Goal: Complete application form

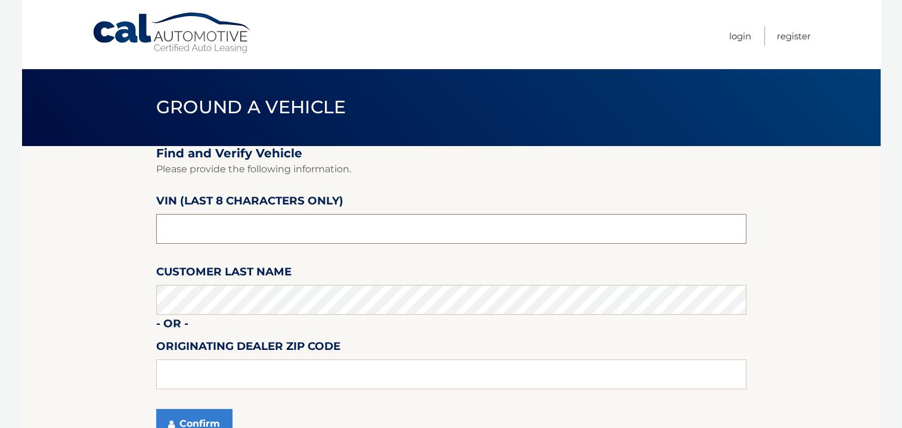
click at [224, 228] on input "text" at bounding box center [451, 229] width 590 height 30
type input "NT230319"
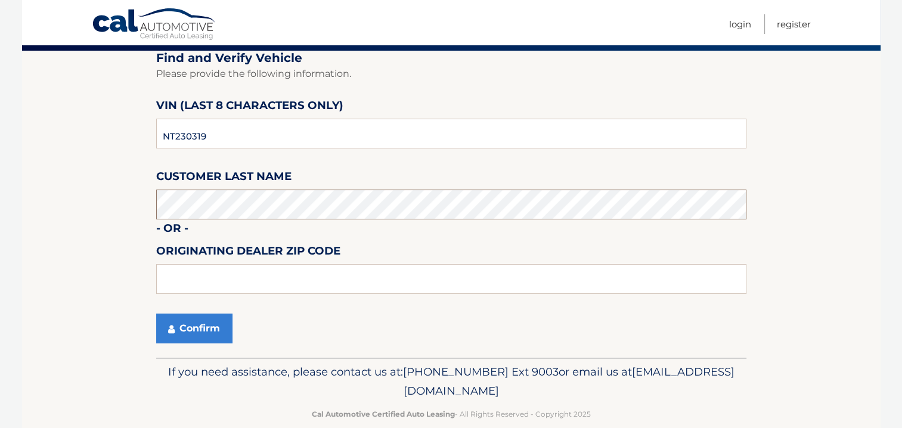
scroll to position [114, 0]
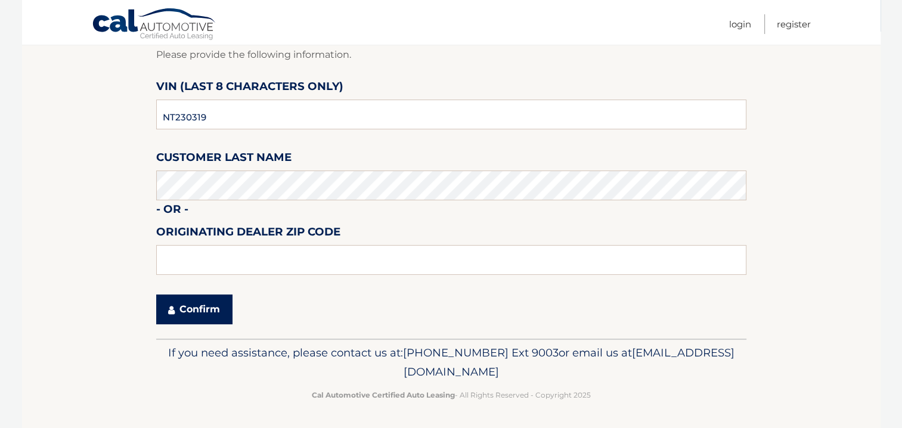
click at [194, 312] on button "Confirm" at bounding box center [194, 309] width 76 height 30
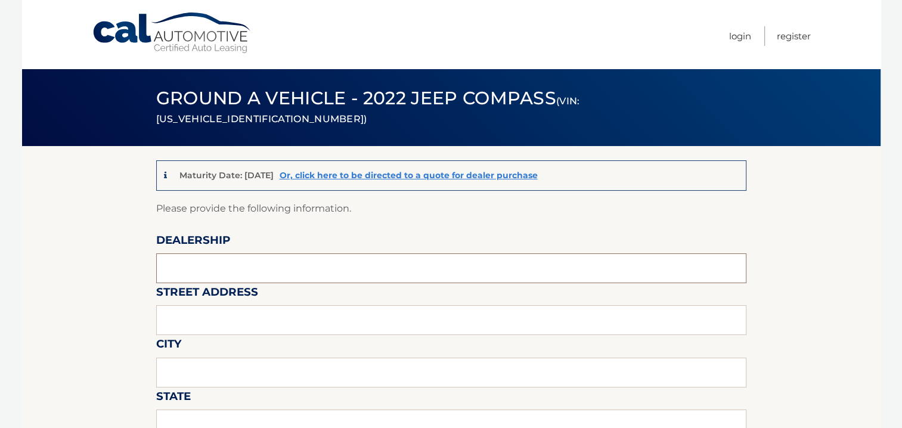
click at [212, 277] on input "text" at bounding box center [451, 268] width 590 height 30
type input "G"
type input "[PERSON_NAME] CHEVROLET OF [PERSON_NAME]"
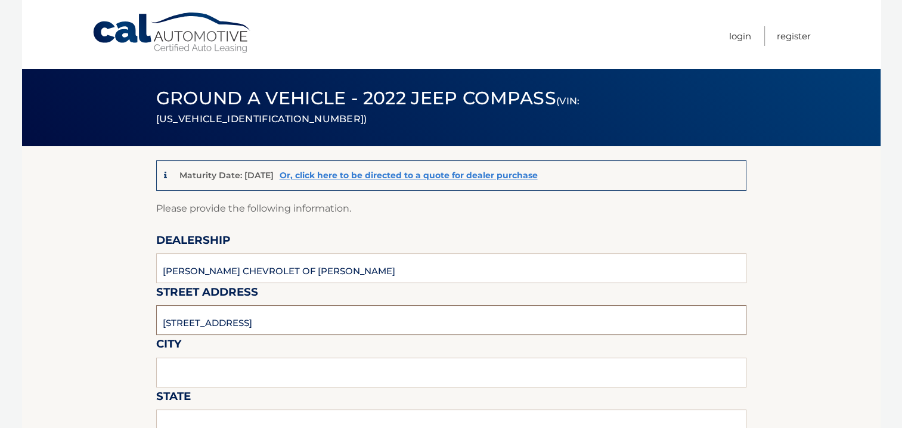
type input "[STREET_ADDRESS]"
type input "WEBSTER"
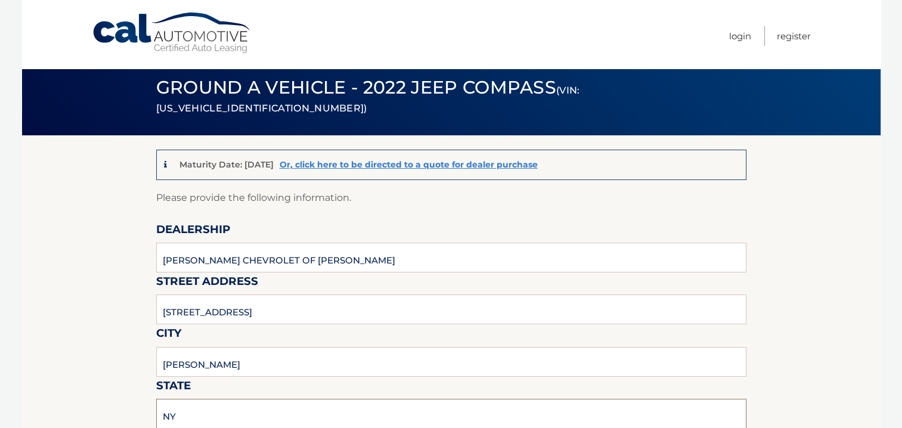
type input "NY"
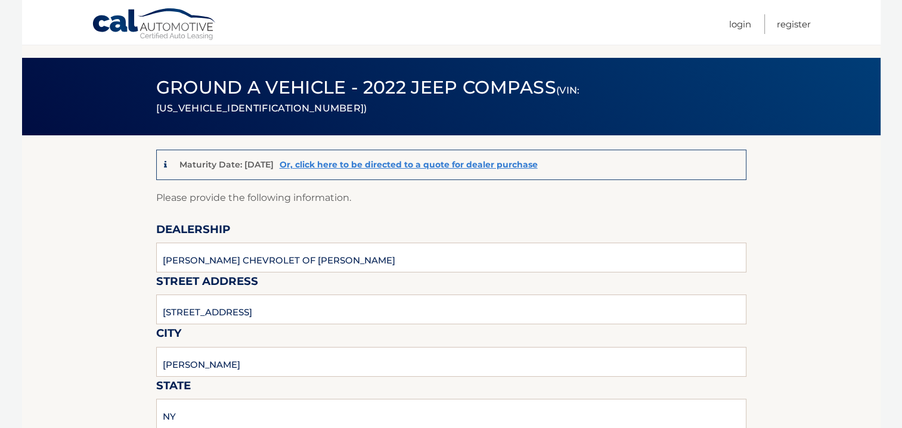
scroll to position [262, 0]
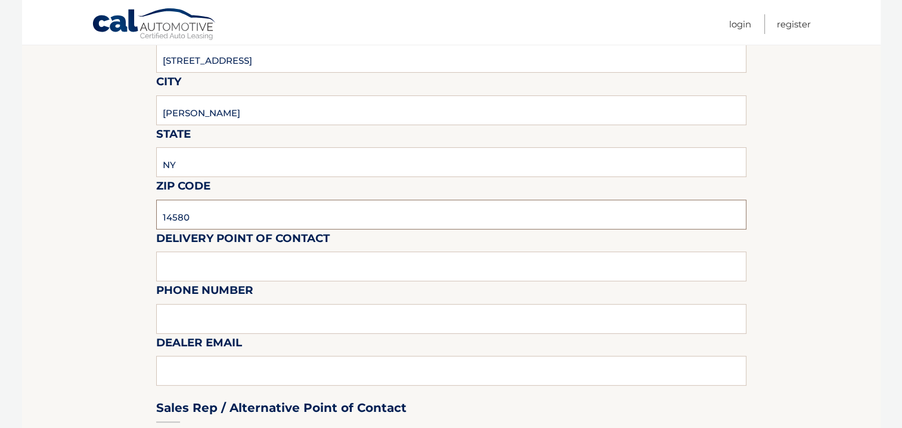
type input "14580"
type input "ANTHONY"
type input "585-671-5390"
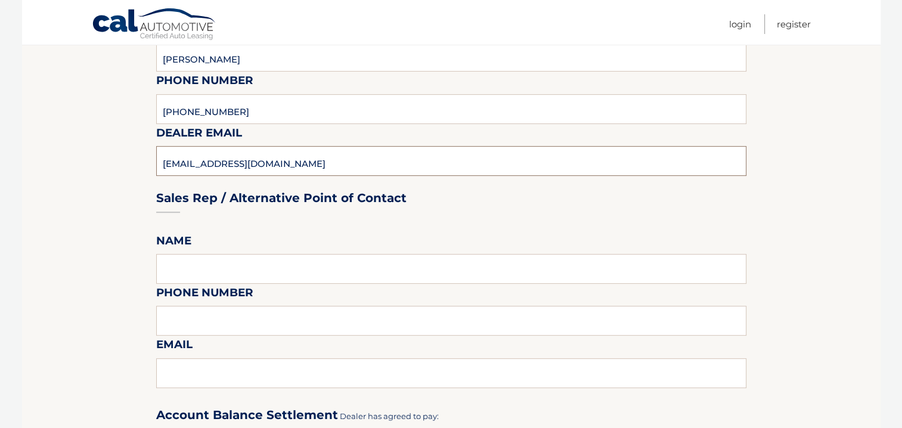
scroll to position [501, 0]
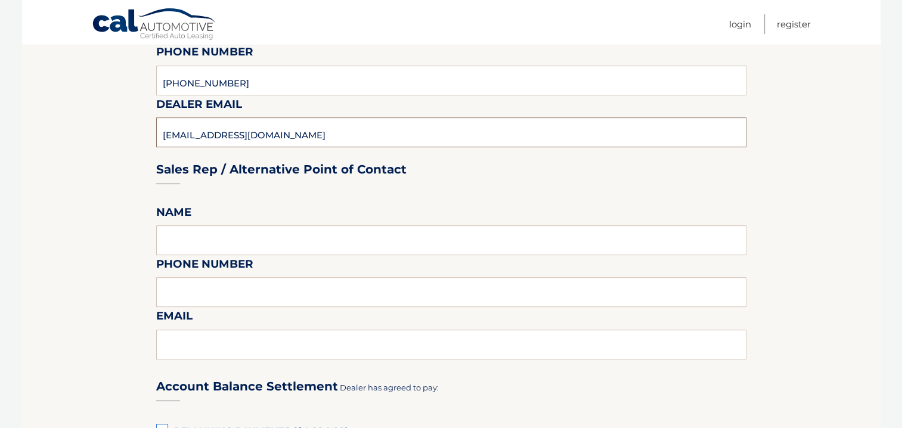
type input "AINTINI@GARBERWEBSTER.COM"
click at [224, 242] on input "text" at bounding box center [451, 240] width 590 height 30
type input "ADAM"
type input "585-671-5390"
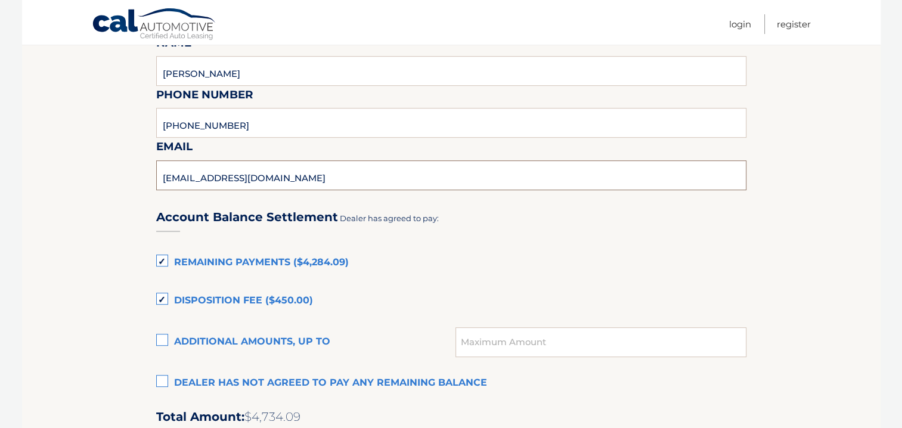
scroll to position [739, 0]
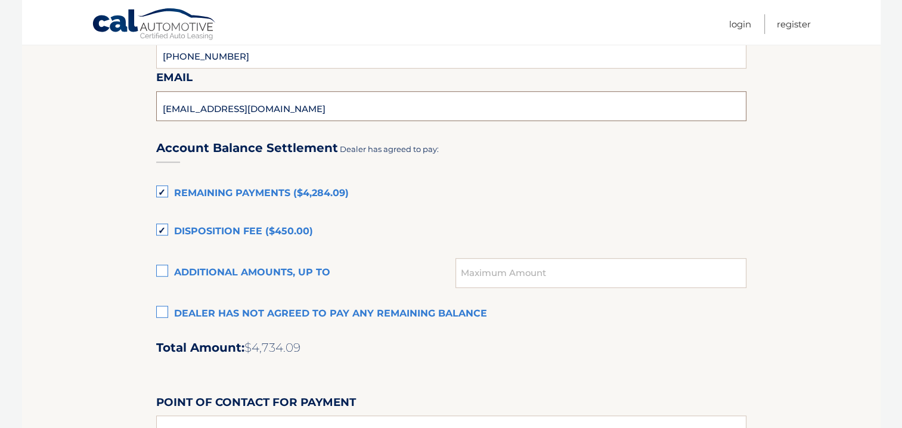
type input "ABAUMGARTNER@GARBERWEBSTER.COM"
click at [172, 199] on label "Remaining Payments ($4,284.09)" at bounding box center [451, 194] width 590 height 24
click at [0, 0] on input "Remaining Payments ($4,284.09)" at bounding box center [0, 0] width 0 height 0
click at [163, 228] on label "Disposition Fee ($450.00)" at bounding box center [451, 232] width 590 height 24
click at [0, 0] on input "Disposition Fee ($450.00)" at bounding box center [0, 0] width 0 height 0
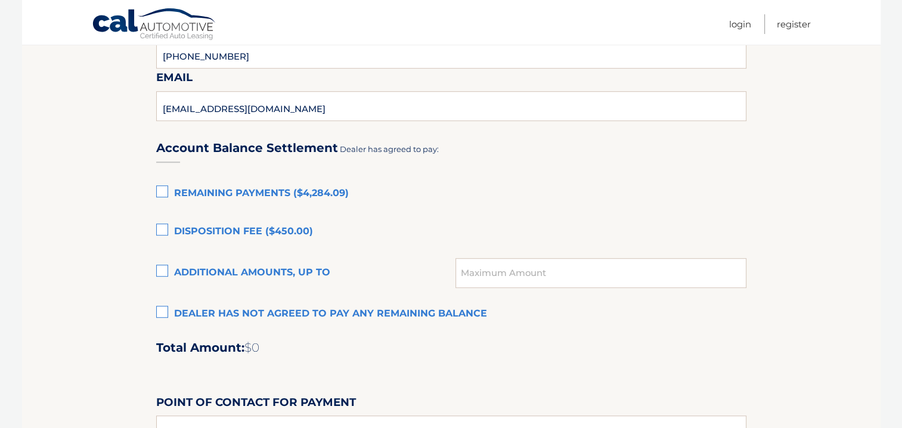
click at [439, 222] on label "Disposition Fee ($450.00)" at bounding box center [451, 232] width 590 height 24
click at [0, 0] on input "Disposition Fee ($450.00)" at bounding box center [0, 0] width 0 height 0
click at [160, 235] on label "Disposition Fee ($450.00)" at bounding box center [451, 232] width 590 height 24
click at [0, 0] on input "Disposition Fee ($450.00)" at bounding box center [0, 0] width 0 height 0
click at [160, 315] on label "Dealer has not agreed to pay any remaining balance" at bounding box center [451, 314] width 590 height 24
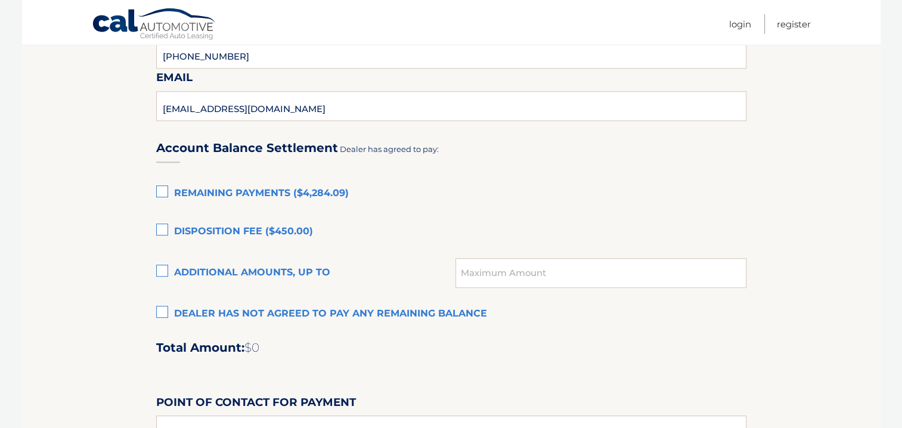
click at [0, 0] on input "Dealer has not agreed to pay any remaining balance" at bounding box center [0, 0] width 0 height 0
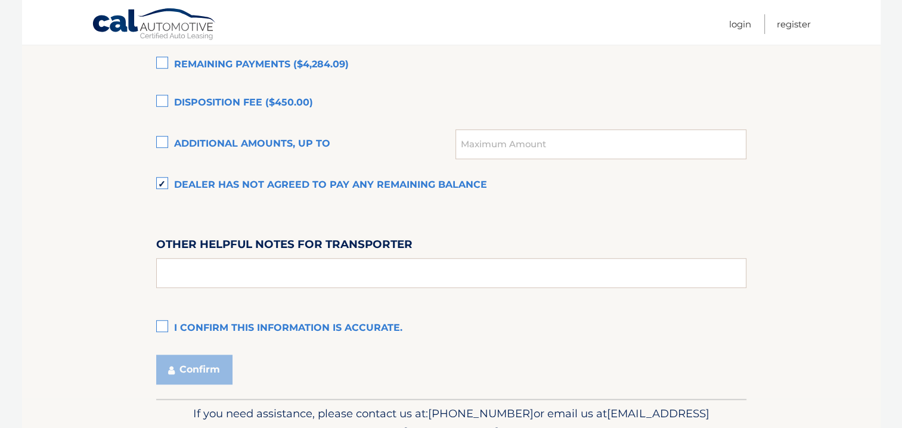
scroll to position [918, 0]
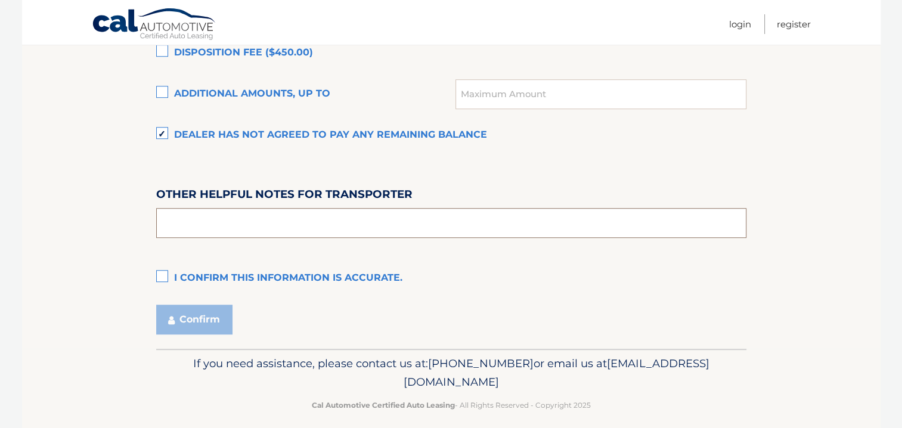
click at [220, 222] on input "text" at bounding box center [451, 223] width 590 height 30
click at [160, 275] on label "I confirm this information is accurate." at bounding box center [451, 278] width 590 height 24
click at [0, 0] on input "I confirm this information is accurate." at bounding box center [0, 0] width 0 height 0
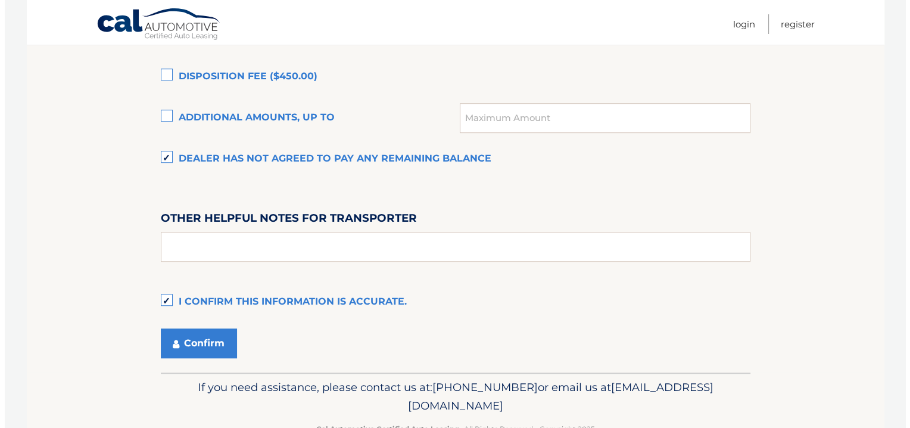
scroll to position [928, 0]
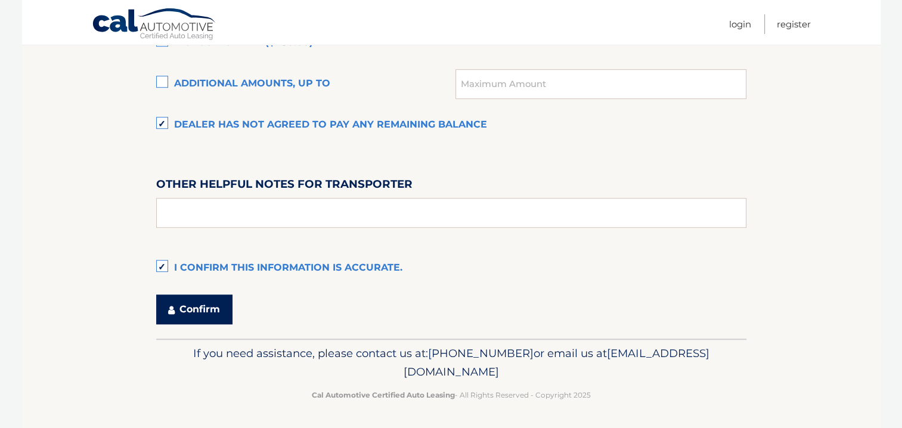
drag, startPoint x: 188, startPoint y: 306, endPoint x: 343, endPoint y: 296, distance: 155.3
click at [189, 306] on button "Confirm" at bounding box center [194, 309] width 76 height 30
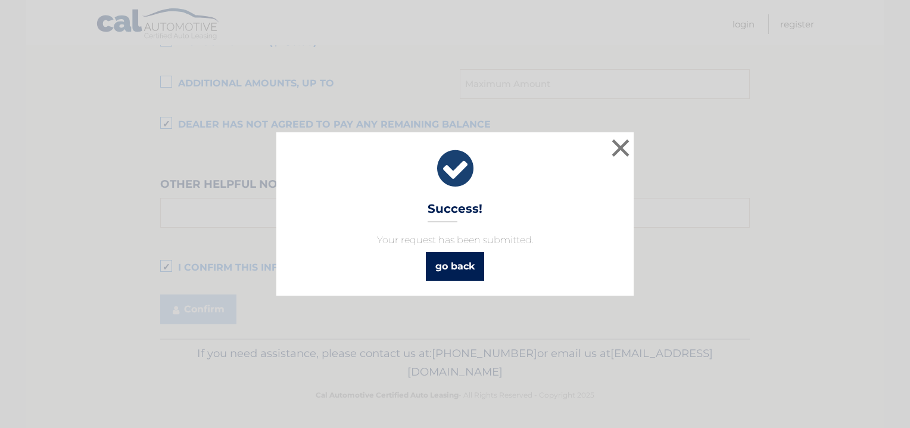
click at [461, 268] on link "go back" at bounding box center [455, 266] width 58 height 29
